Goal: Check status

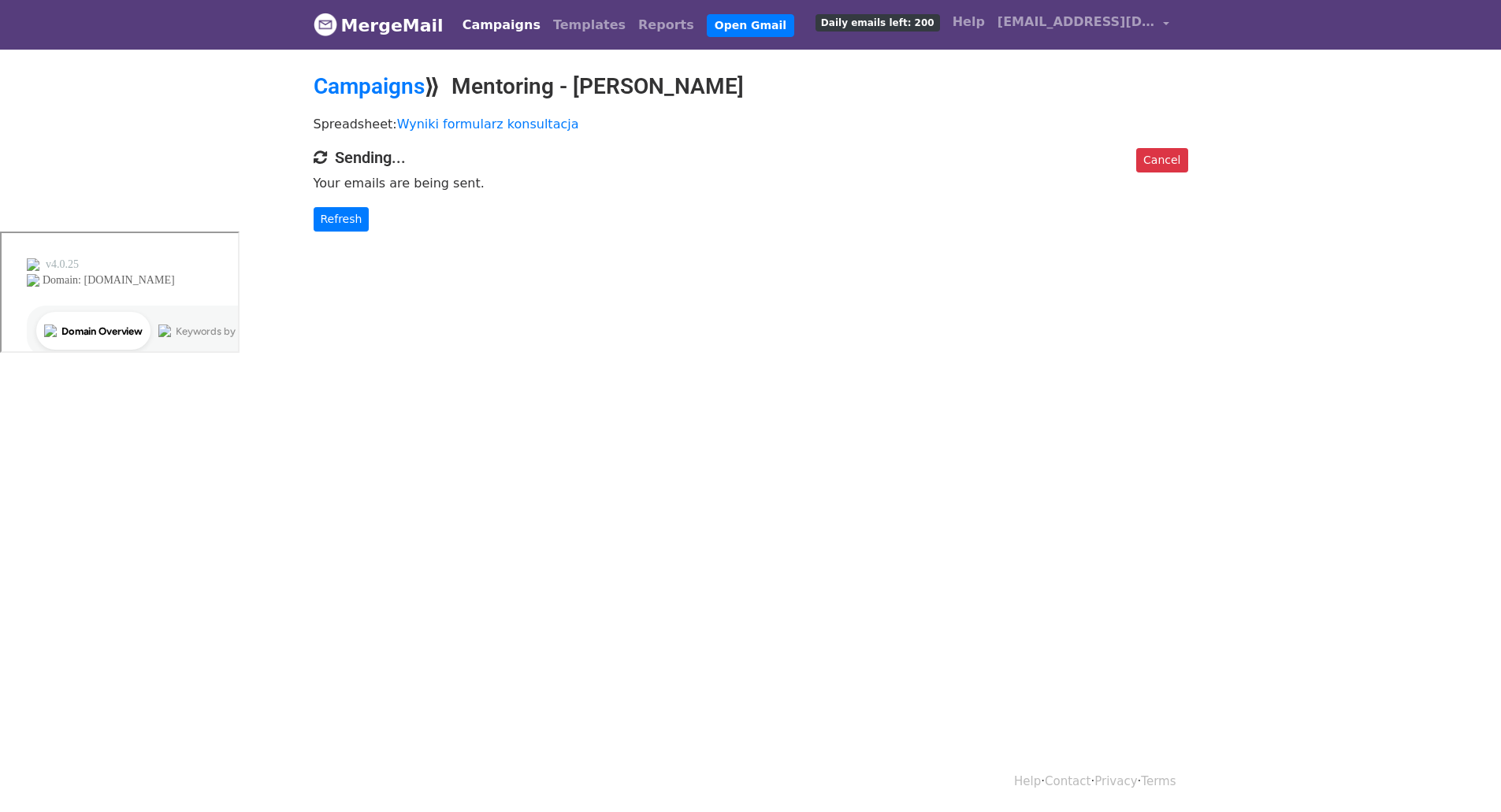
click at [696, 209] on p "Refresh" at bounding box center [751, 219] width 874 height 25
click at [749, 185] on p "Your emails are being sent." at bounding box center [751, 183] width 874 height 17
click at [356, 217] on link "Refresh" at bounding box center [342, 219] width 56 height 25
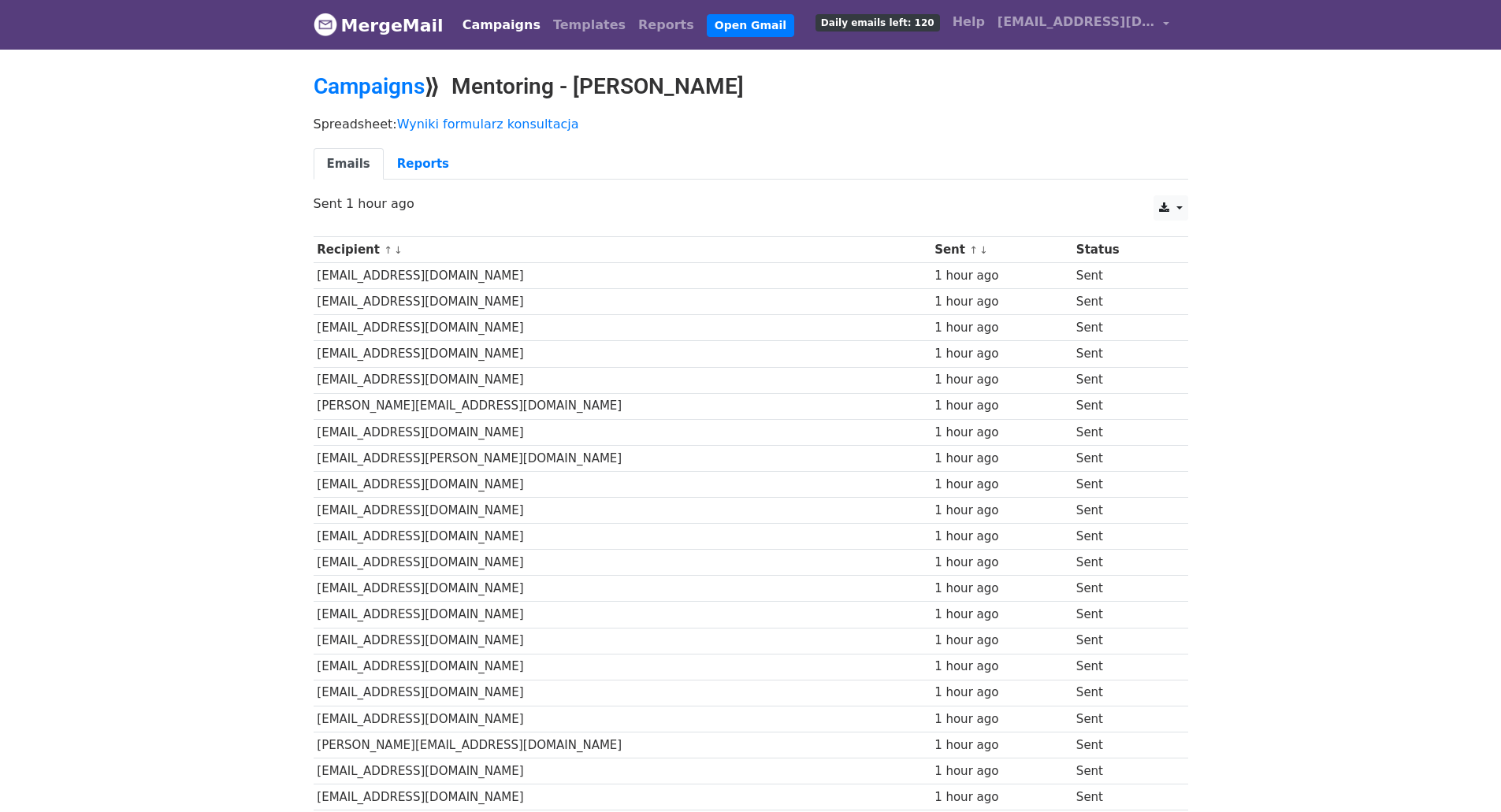
drag, startPoint x: 588, startPoint y: 697, endPoint x: 628, endPoint y: 810, distance: 119.9
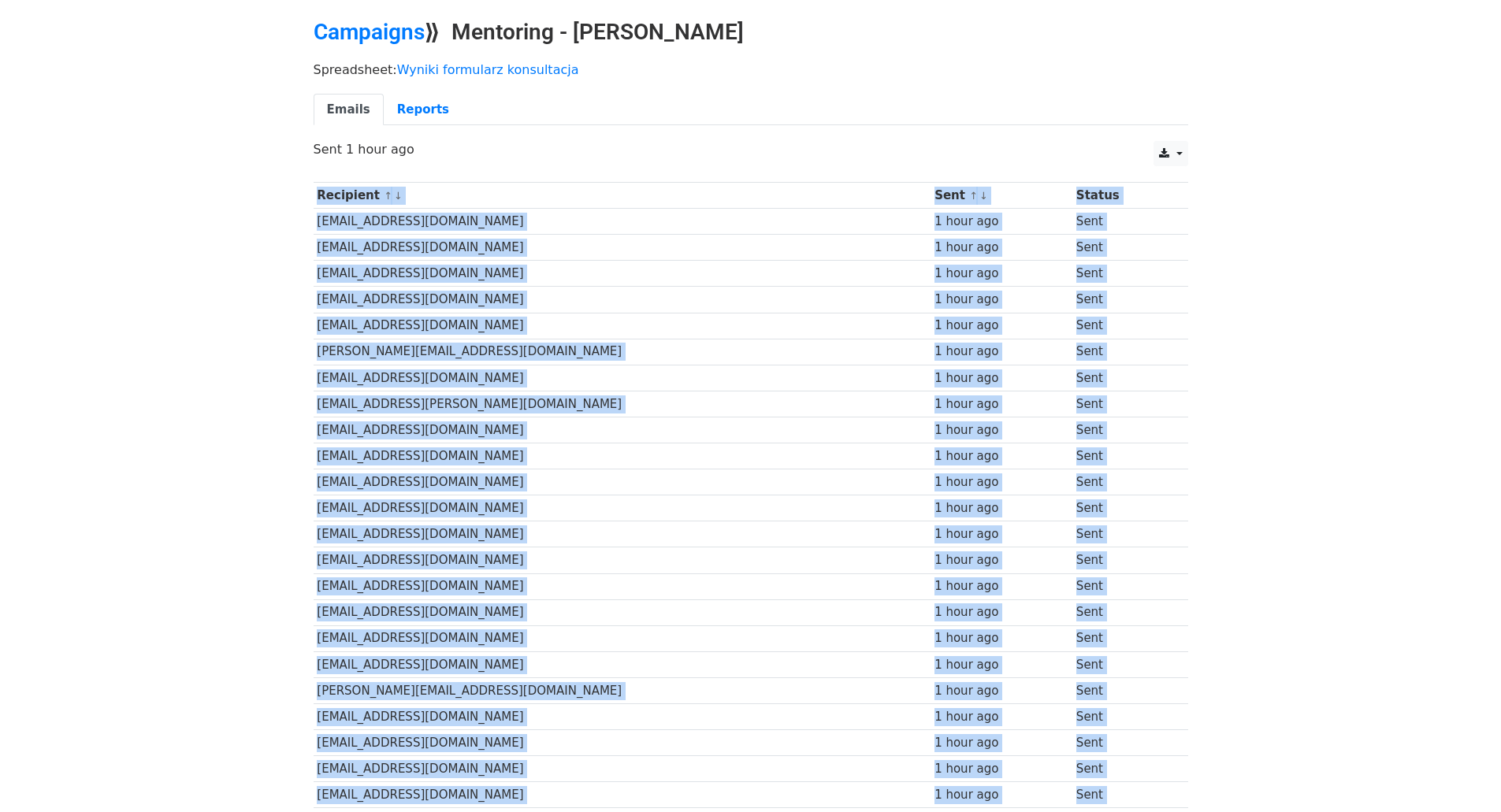
click at [758, 640] on td "[EMAIL_ADDRESS][DOMAIN_NAME]" at bounding box center [623, 638] width 618 height 26
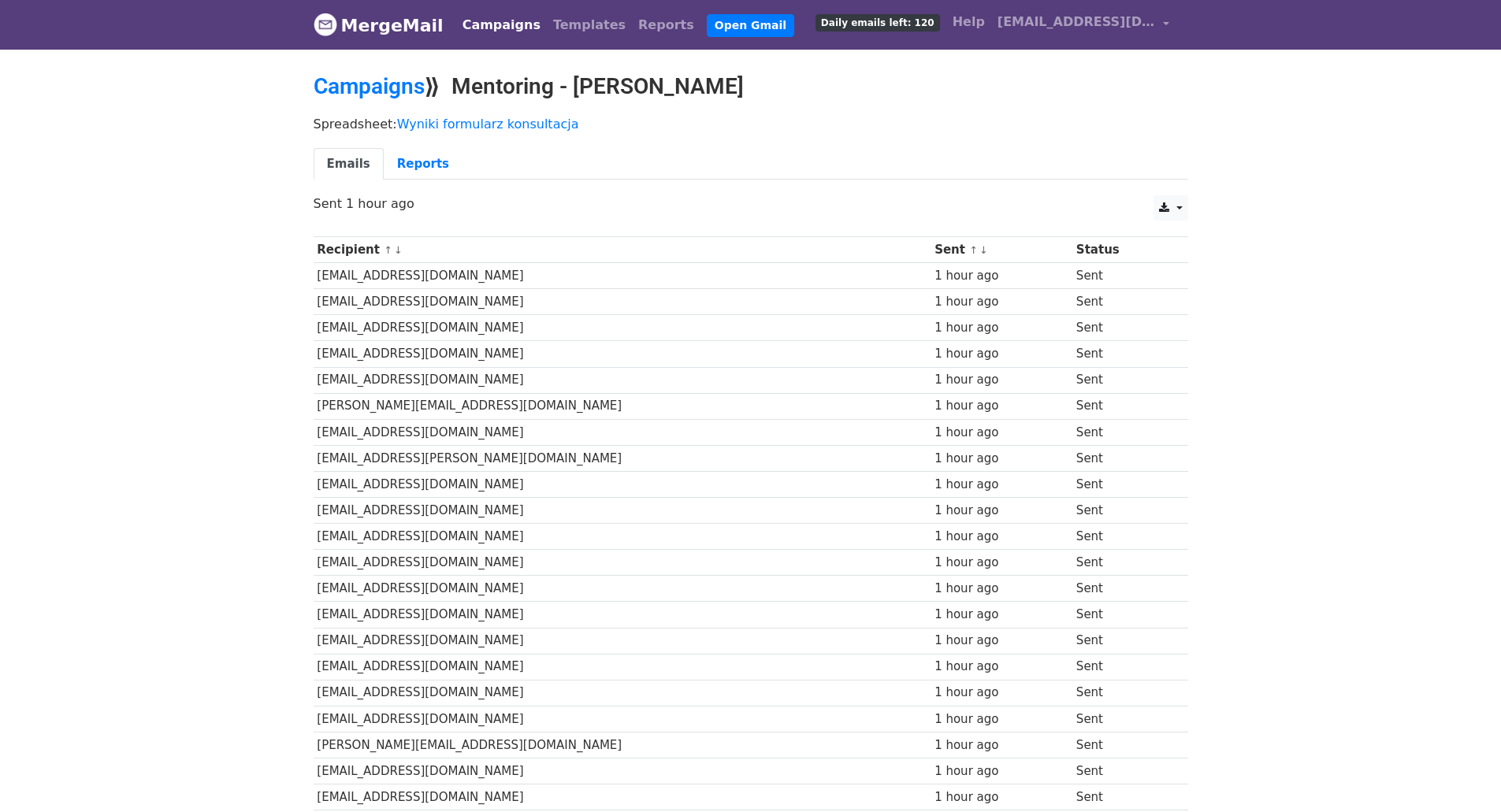
click at [1074, 610] on td "Sent" at bounding box center [1122, 615] width 100 height 26
drag, startPoint x: 1089, startPoint y: 214, endPoint x: 1073, endPoint y: 201, distance: 20.6
click at [1089, 214] on div "CSV Excel Sent 1 hour ago" at bounding box center [751, 212] width 898 height 33
